Goal: Task Accomplishment & Management: Complete application form

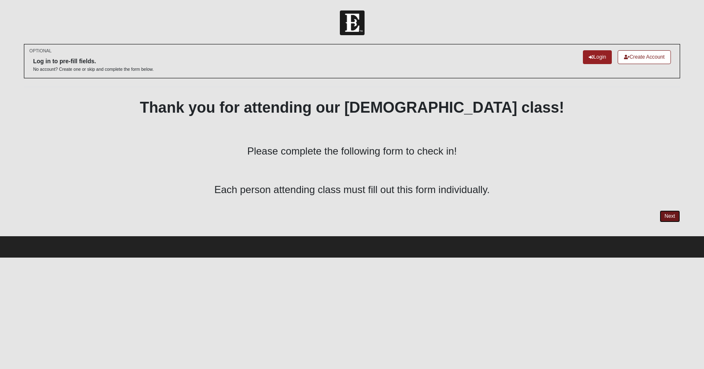
click at [669, 217] on link "Next" at bounding box center [669, 216] width 21 height 12
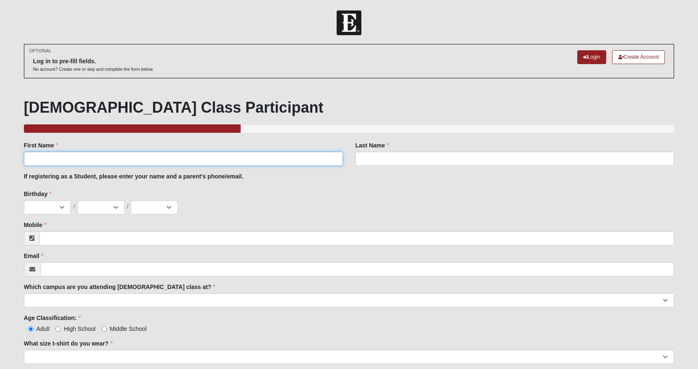
click at [147, 160] on input "First Name" at bounding box center [183, 159] width 319 height 14
type input "Scott"
type input "Neeley"
click at [35, 207] on select "Jan Feb Mar Apr May Jun Jul Aug Sep Oct Nov Dec" at bounding box center [47, 207] width 47 height 14
select select "12"
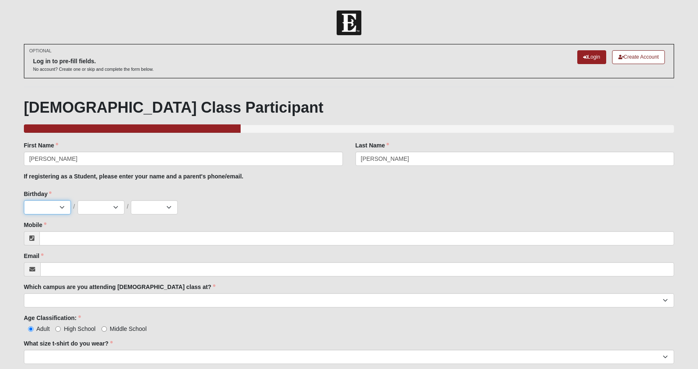
click at [24, 200] on select "Jan Feb Mar Apr May Jun Jul Aug Sep Oct Nov Dec" at bounding box center [47, 207] width 47 height 14
click at [93, 209] on select "1 2 3 4 5 6 7 8 9 10 11 12 13 14 15 16 17 18 19 20 21 22 23 24 25 26 27 28 29 3…" at bounding box center [101, 207] width 47 height 14
select select "31"
click at [78, 200] on select "1 2 3 4 5 6 7 8 9 10 11 12 13 14 15 16 17 18 19 20 21 22 23 24 25 26 27 28 29 3…" at bounding box center [101, 207] width 47 height 14
click at [147, 209] on select "2025 2024 2023 2022 2021 2020 2019 2018 2017 2016 2015 2014 2013 2012 2011 2010…" at bounding box center [154, 207] width 47 height 14
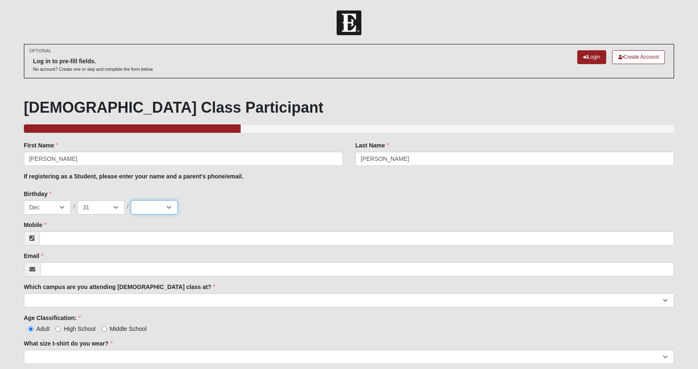
select select "1973"
click at [131, 200] on select "2025 2024 2023 2022 2021 2020 2019 2018 2017 2016 2015 2014 2013 2012 2011 2010…" at bounding box center [154, 207] width 47 height 14
click at [86, 236] on input "Mobile" at bounding box center [356, 238] width 635 height 14
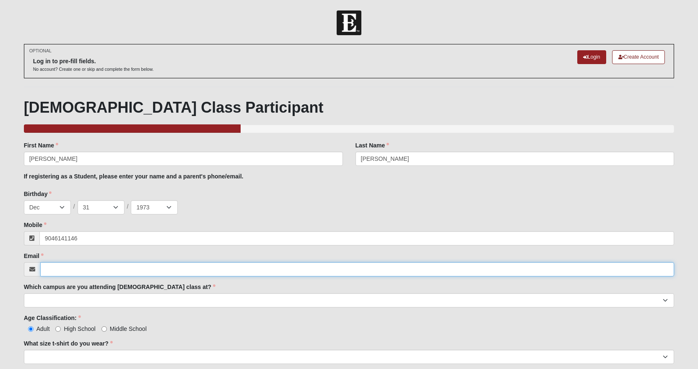
type input "(904) 614-1146"
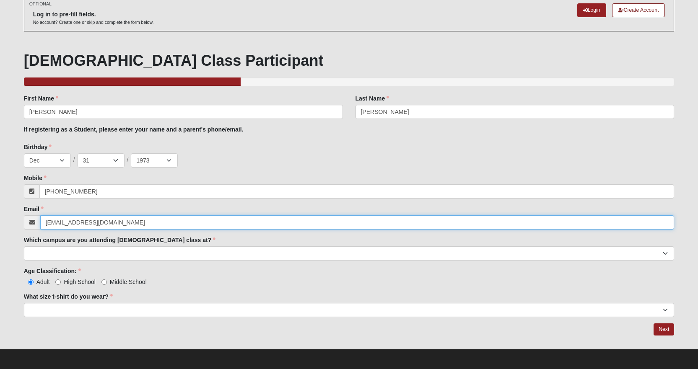
scroll to position [49, 0]
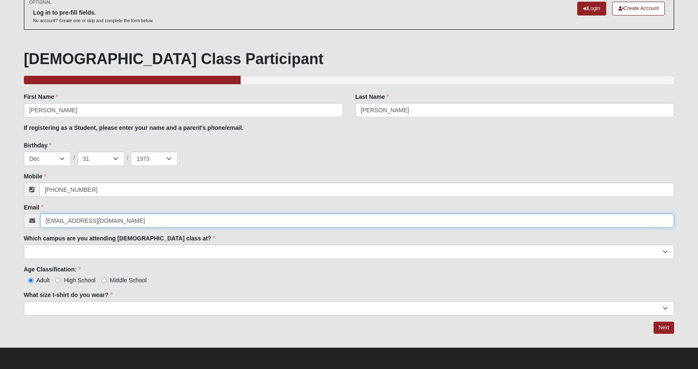
type input "scottneeley73@gmail.com"
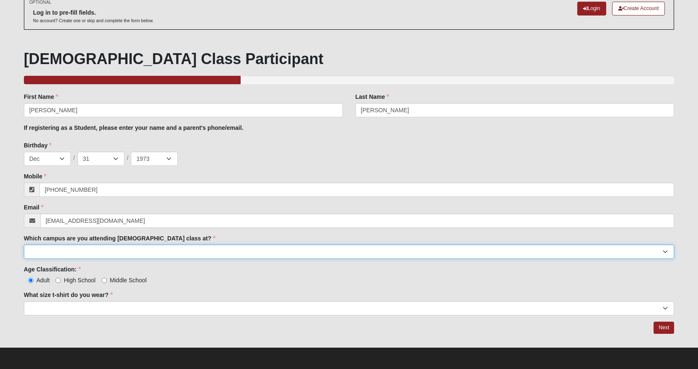
click at [189, 252] on select "Arlington Baymeadows Eleven22 Online Fleming Island Jesup Mandarin North Jax Or…" at bounding box center [349, 252] width 650 height 14
select select "11"
click at [24, 245] on select "Arlington Baymeadows Eleven22 Online Fleming Island Jesup Mandarin North Jax Or…" at bounding box center [349, 252] width 650 height 14
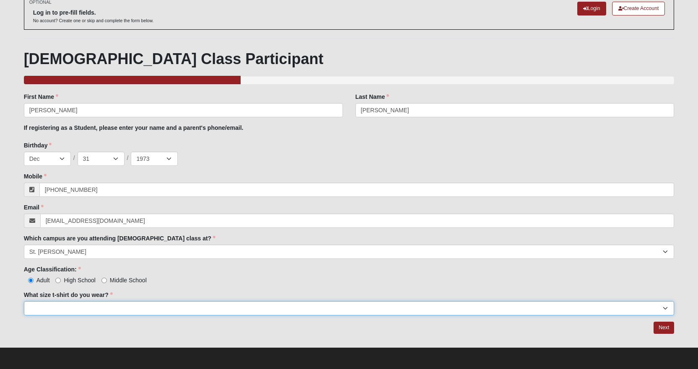
click at [127, 307] on select "Small Medium Large XL 2XL 3XL" at bounding box center [349, 308] width 650 height 14
select select "XL"
click at [24, 301] on select "Small Medium Large XL 2XL 3XL" at bounding box center [349, 308] width 650 height 14
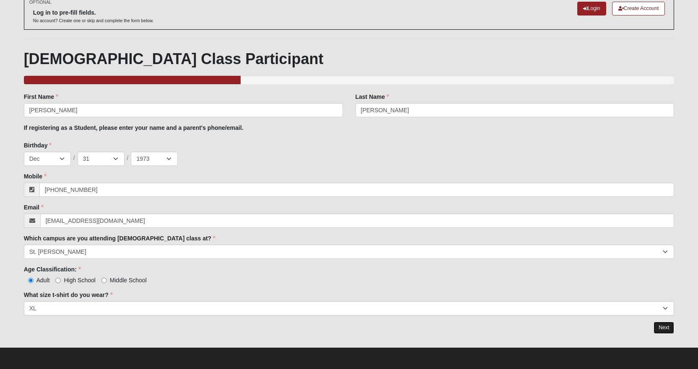
click at [665, 327] on link "Next" at bounding box center [663, 328] width 21 height 12
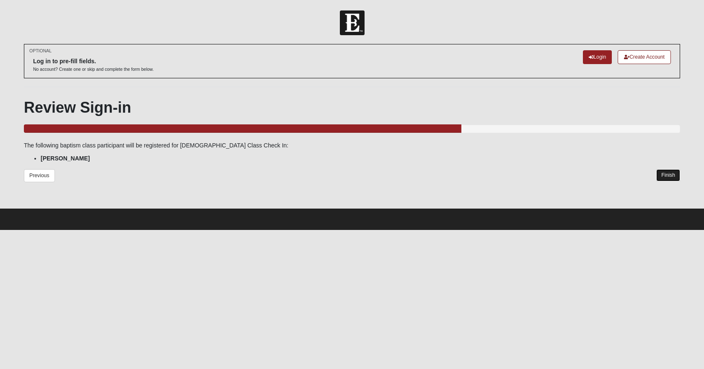
click at [667, 176] on link "Finish" at bounding box center [668, 175] width 24 height 12
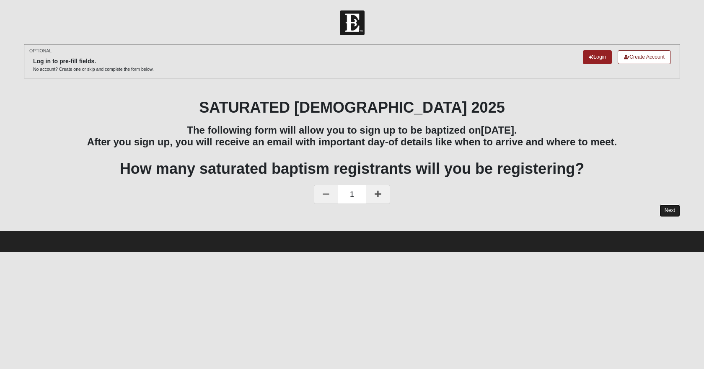
click at [669, 210] on link "Next" at bounding box center [669, 210] width 21 height 12
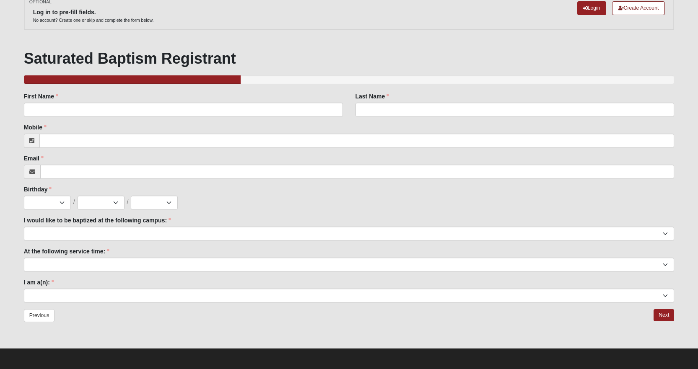
scroll to position [50, 0]
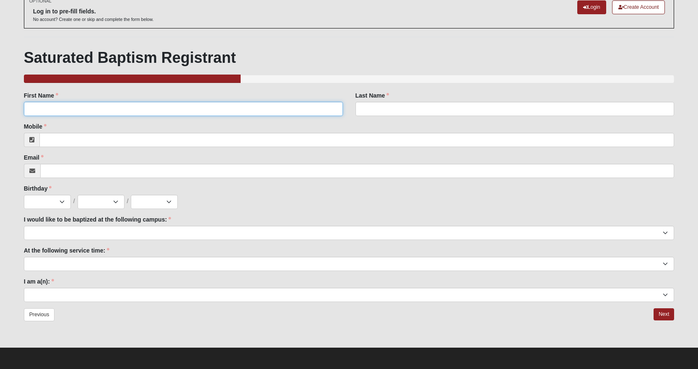
click at [199, 109] on input "First Name" at bounding box center [183, 109] width 319 height 14
type input "Scott"
type input "Neeley"
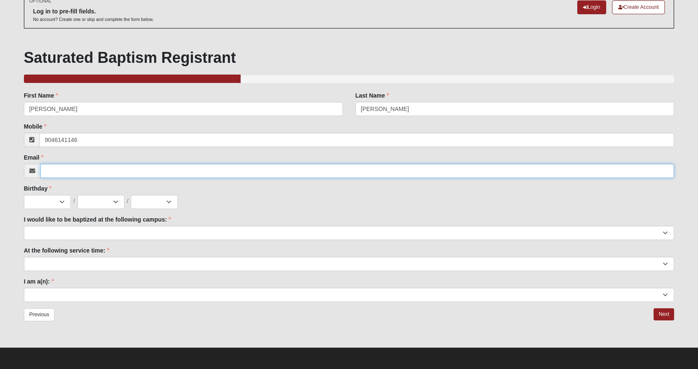
type input "(904) 614-1146"
type input "scottneeley73@gmail.com"
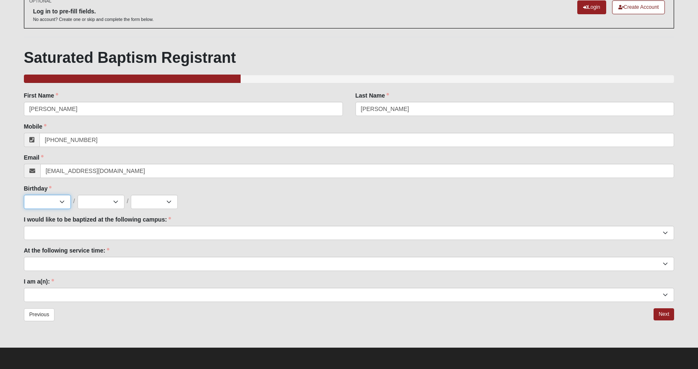
click at [64, 201] on select "Jan Feb Mar Apr May Jun Jul Aug Sep Oct Nov Dec" at bounding box center [47, 202] width 47 height 14
select select "12"
click at [24, 195] on select "Jan Feb Mar Apr May Jun Jul Aug Sep Oct Nov Dec" at bounding box center [47, 202] width 47 height 14
click at [108, 201] on select "1 2 3 4 5 6 7 8 9 10 11 12 13 14 15 16 17 18 19 20 21 22 23 24 25 26 27 28 29 3…" at bounding box center [101, 202] width 47 height 14
select select "31"
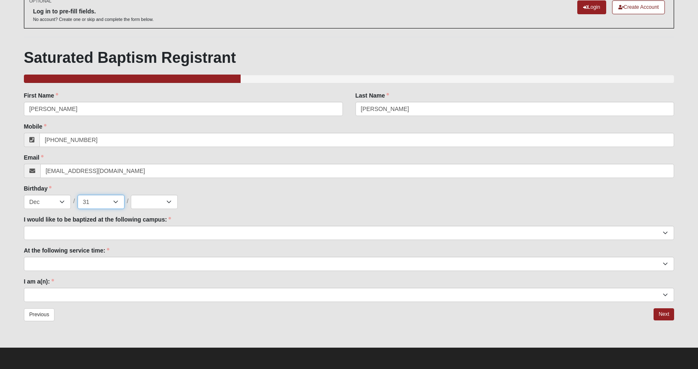
click at [78, 195] on select "1 2 3 4 5 6 7 8 9 10 11 12 13 14 15 16 17 18 19 20 21 22 23 24 25 26 27 28 29 3…" at bounding box center [101, 202] width 47 height 14
click at [157, 200] on select "2025 2024 2023 2022 2021 2020 2019 2018 2017 2016 2015 2014 2013 2012 2011 2010…" at bounding box center [154, 202] width 47 height 14
select select "1973"
click at [131, 195] on select "2025 2024 2023 2022 2021 2020 2019 2018 2017 2016 2015 2014 2013 2012 2011 2010…" at bounding box center [154, 202] width 47 height 14
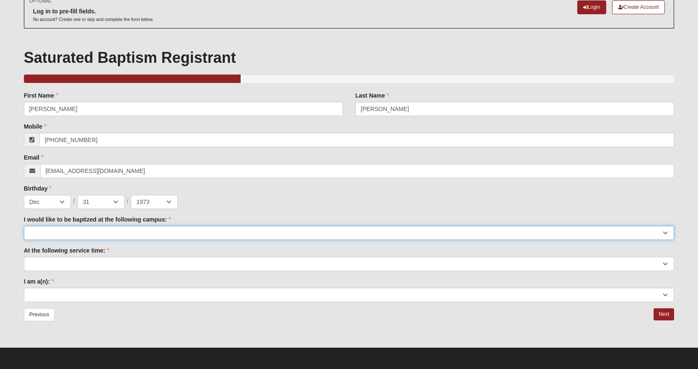
click at [77, 234] on select "Arlington Baymeadows Fleming Island Jesup Mandarin North Jax Orange Park Palatk…" at bounding box center [349, 233] width 650 height 14
select select "11"
click at [24, 226] on select "Arlington Baymeadows Fleming Island Jesup Mandarin North Jax Orange Park Palatk…" at bounding box center [349, 233] width 650 height 14
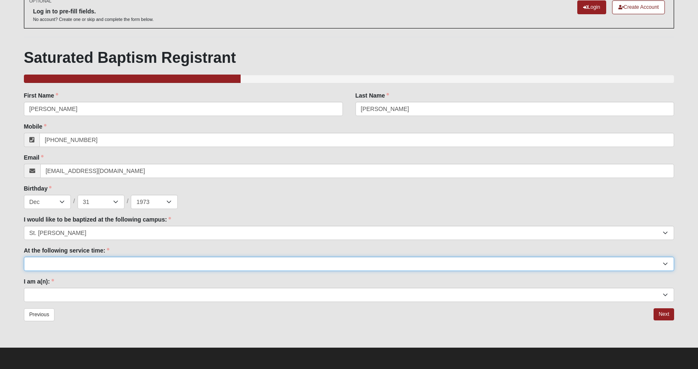
click at [112, 265] on select "9:00am 11:22am 4:22pm (San Pablo and Fleming Island Only)" at bounding box center [349, 264] width 650 height 14
select select "9:00am"
click at [24, 257] on select "9:00am 11:22am 4:22pm (San Pablo and Fleming Island Only)" at bounding box center [349, 264] width 650 height 14
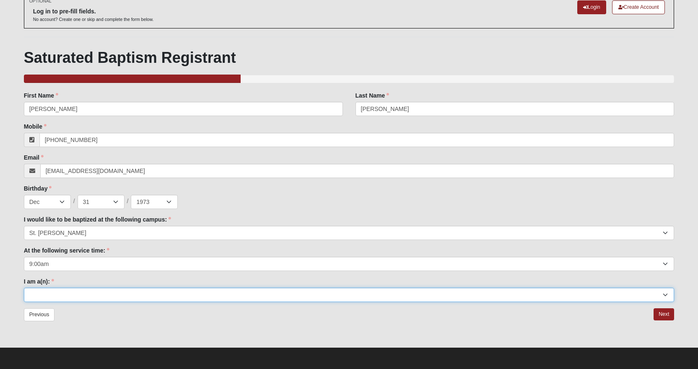
click at [80, 296] on select "Adult (25+) Young Adult (18-25) High School Student (8-12th Grade) Middle Schoo…" at bounding box center [349, 295] width 650 height 14
select select "Adult (25+)"
click at [24, 288] on select "Adult (25+) Young Adult (18-25) High School Student (8-12th Grade) Middle Schoo…" at bounding box center [349, 295] width 650 height 14
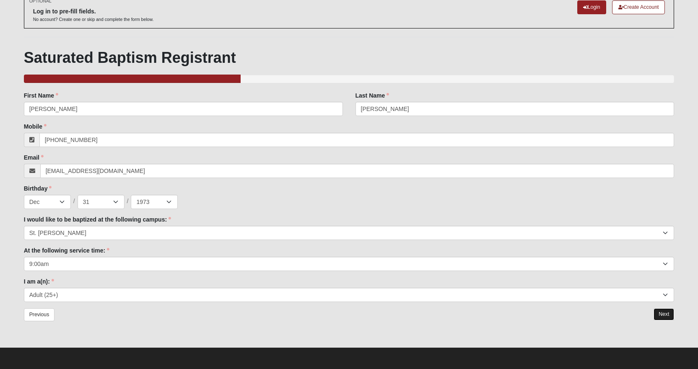
click at [661, 318] on link "Next" at bounding box center [663, 314] width 21 height 12
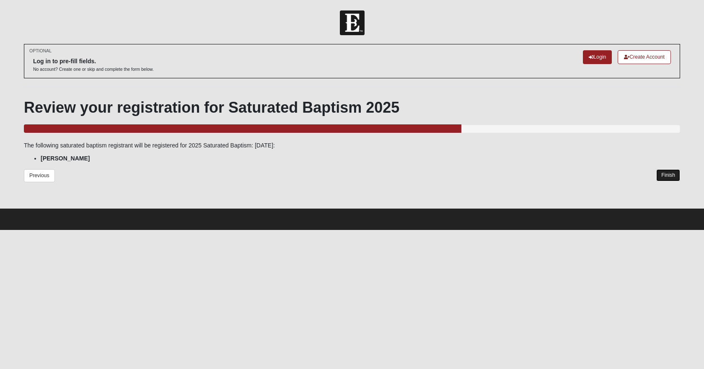
click at [669, 177] on link "Finish" at bounding box center [668, 175] width 24 height 12
